Goal: Find specific page/section: Find specific page/section

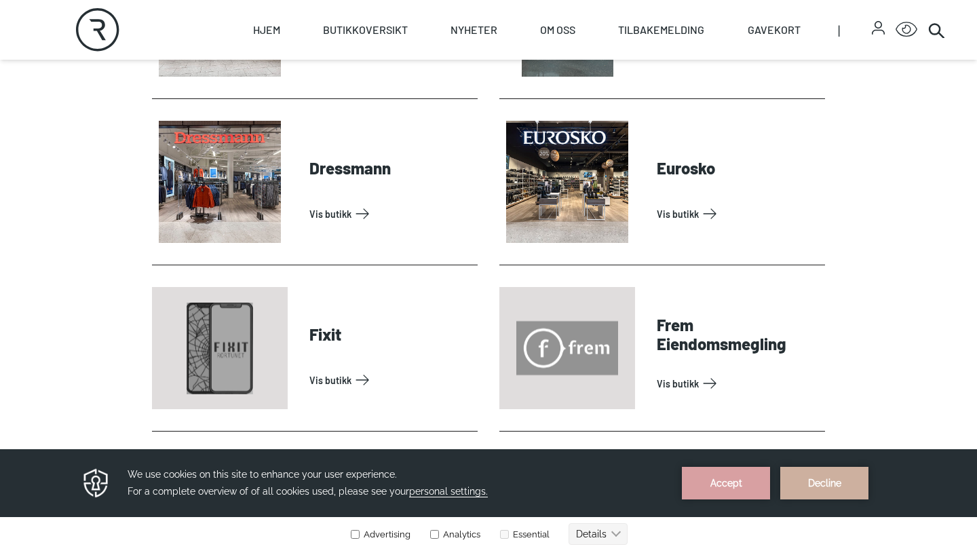
scroll to position [875, 0]
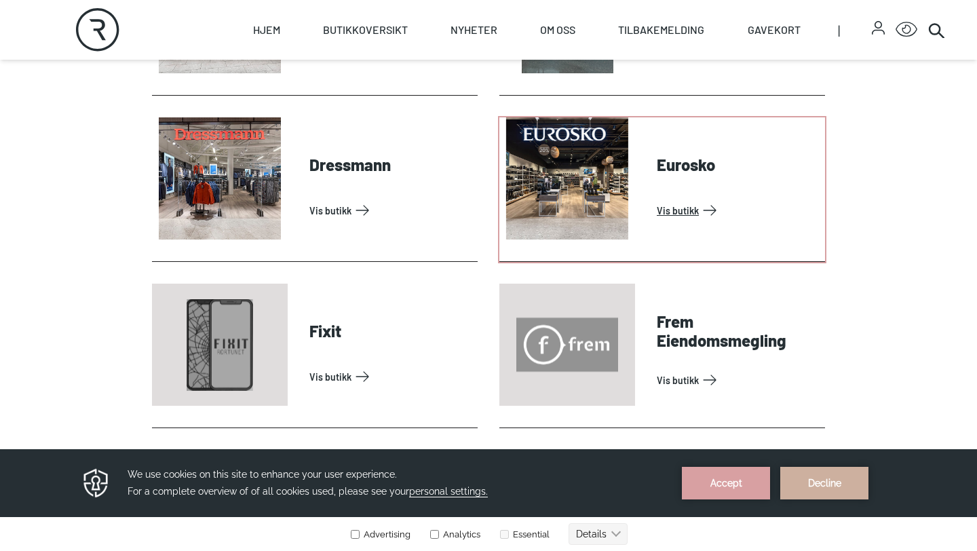
click at [671, 200] on link "Vis butikk" at bounding box center [738, 211] width 163 height 22
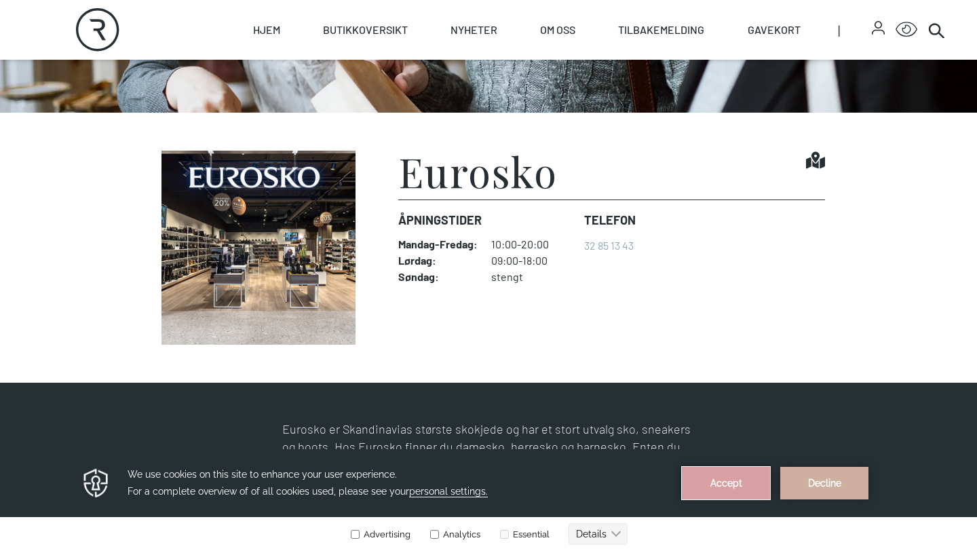
click at [744, 497] on button "Accept" at bounding box center [726, 483] width 88 height 33
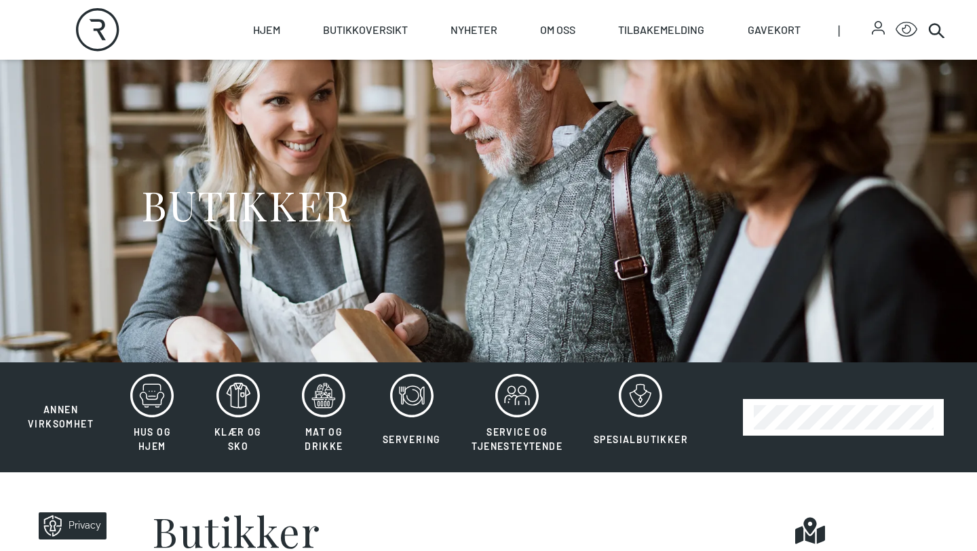
scroll to position [39, 0]
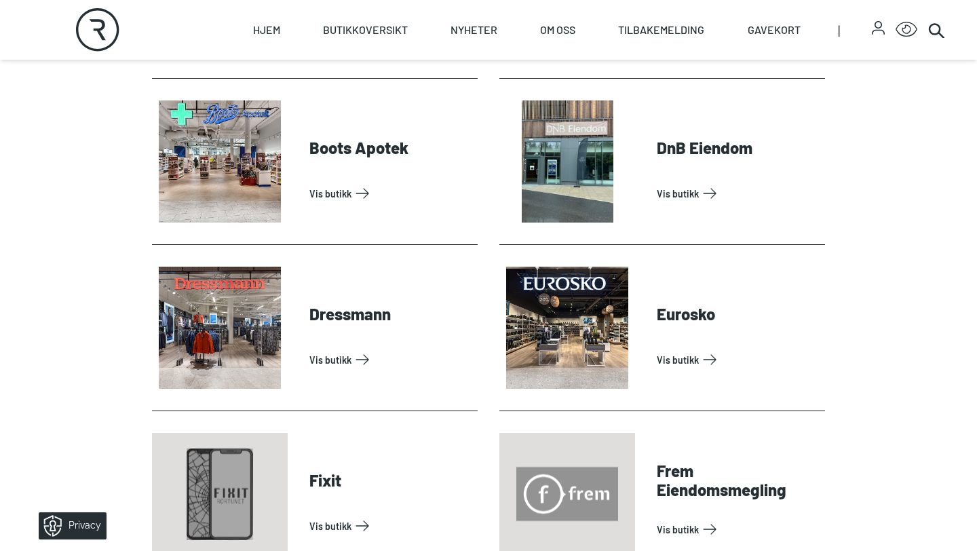
scroll to position [740, 0]
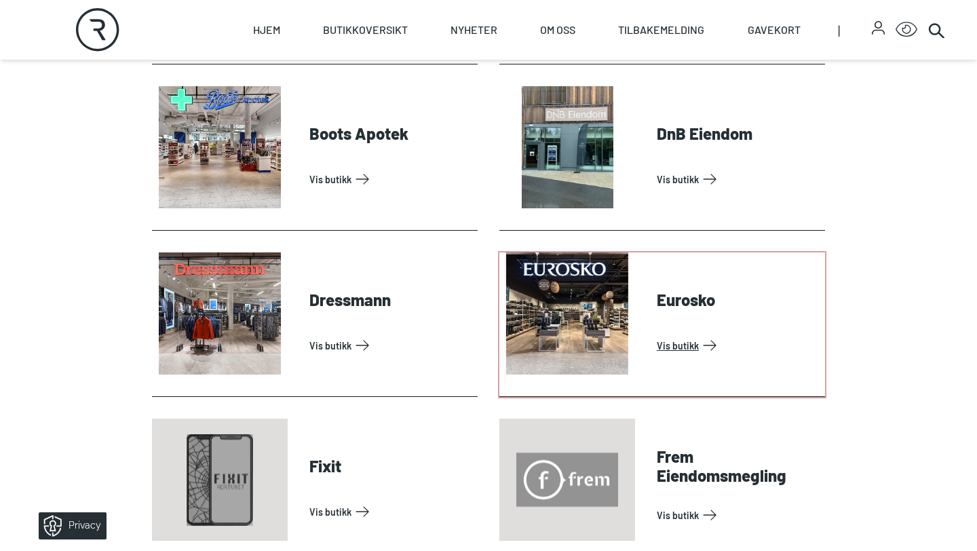
click at [657, 335] on link "Vis butikk" at bounding box center [738, 346] width 163 height 22
